Goal: Information Seeking & Learning: Learn about a topic

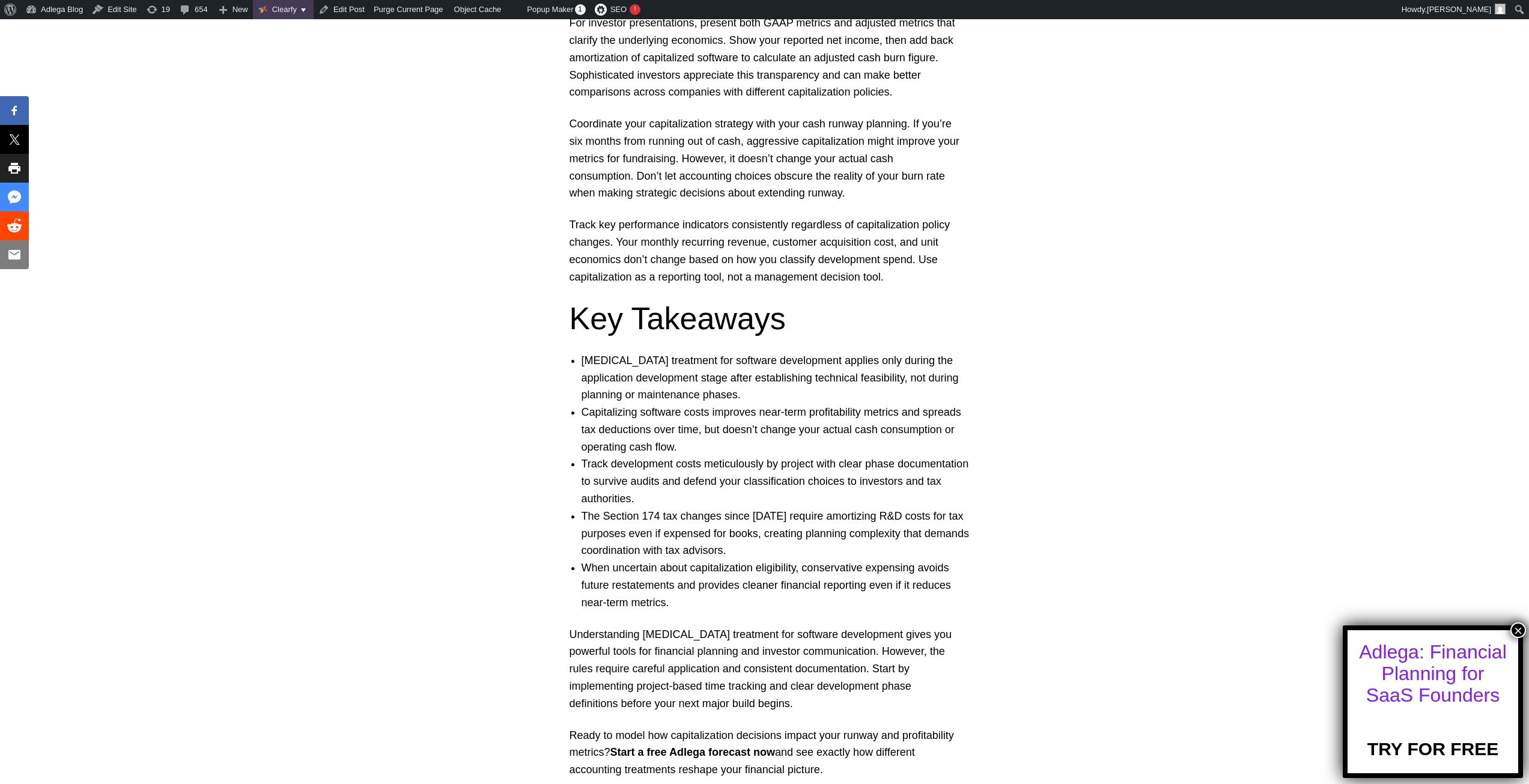
scroll to position [7328, 0]
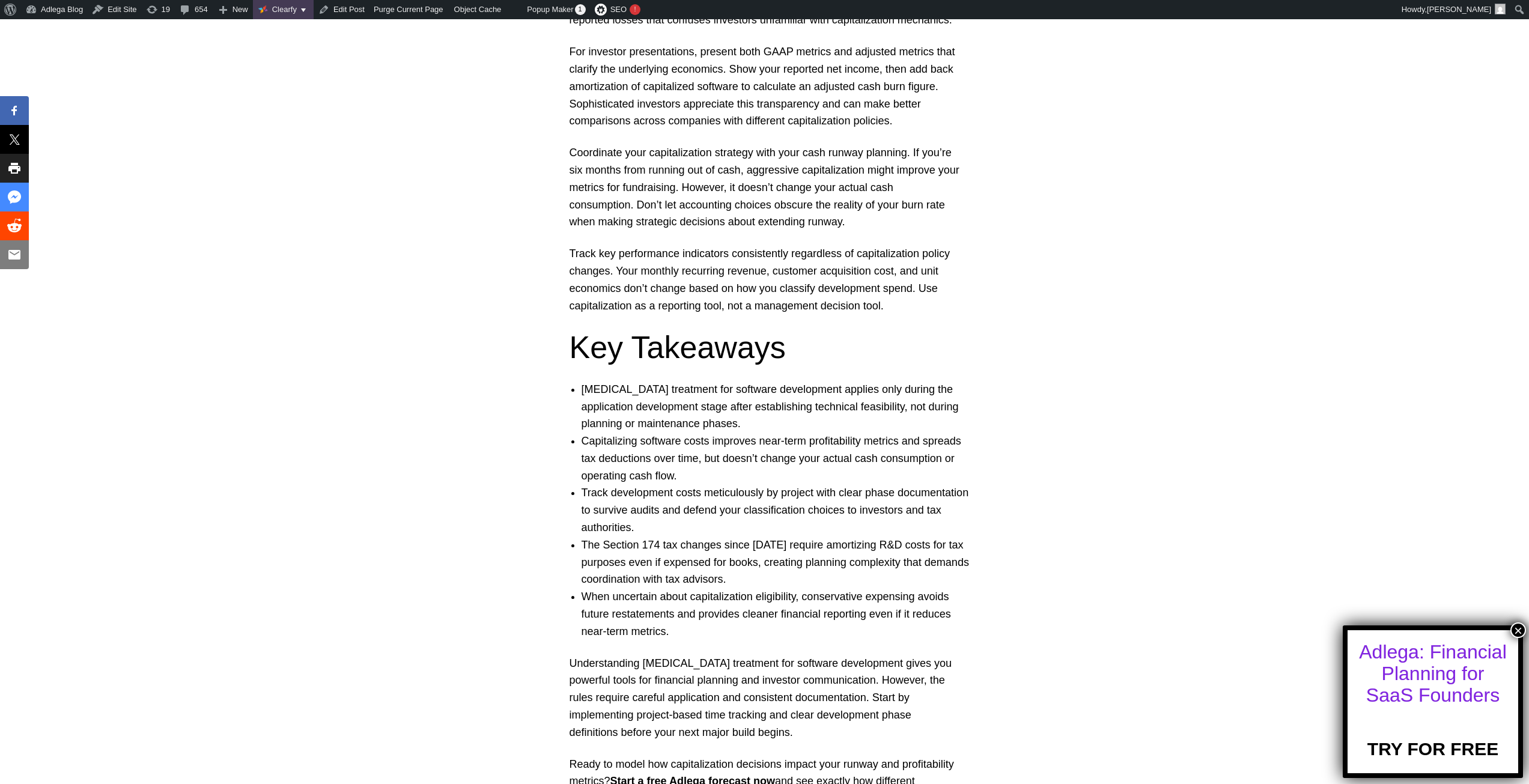
scroll to position [7233, 0]
